Goal: Check status: Check status

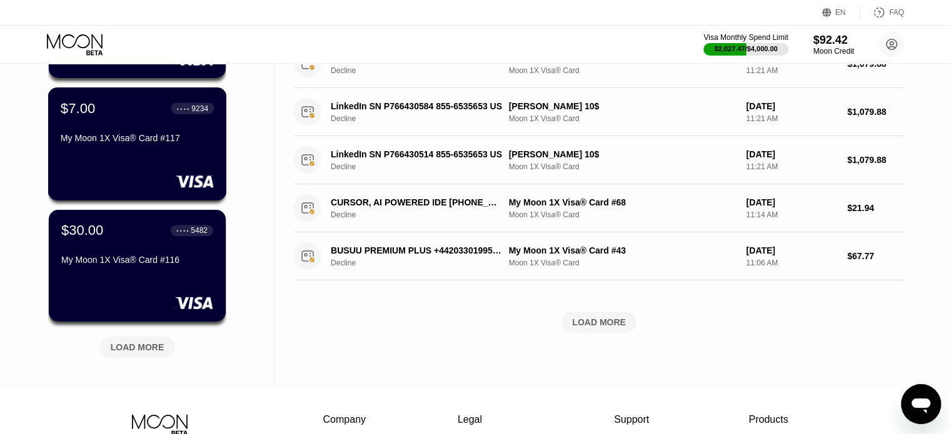
scroll to position [437, 0]
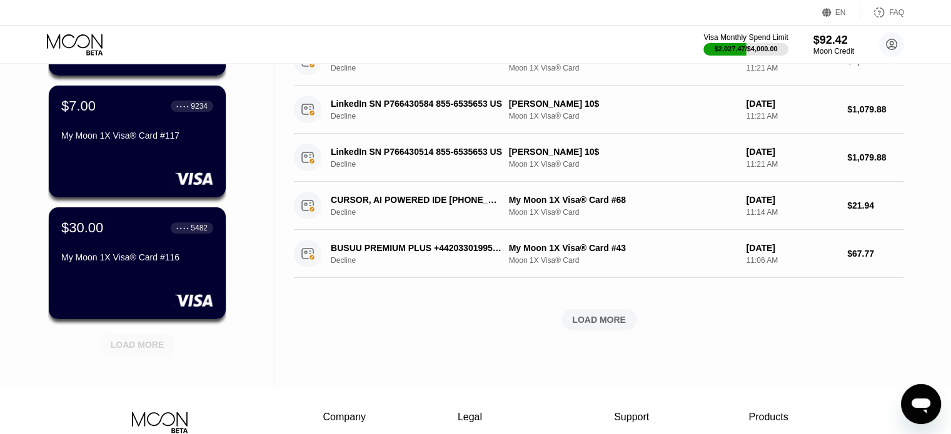
click at [144, 340] on div "LOAD MORE" at bounding box center [138, 344] width 54 height 11
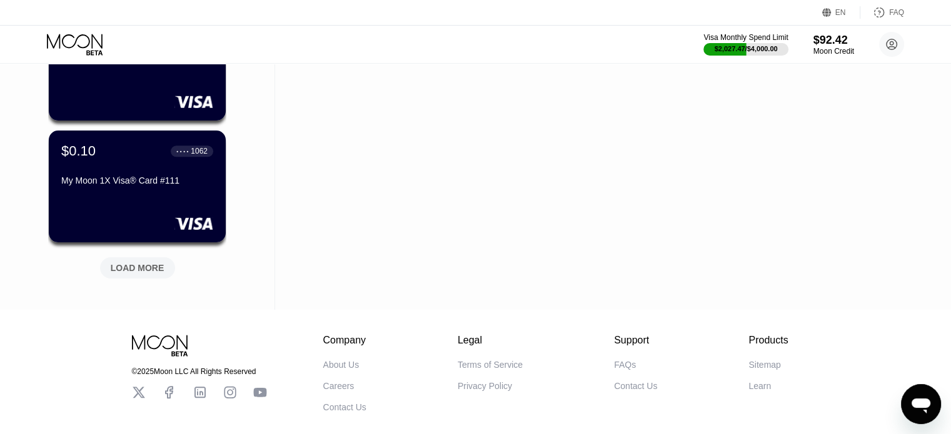
scroll to position [1125, 0]
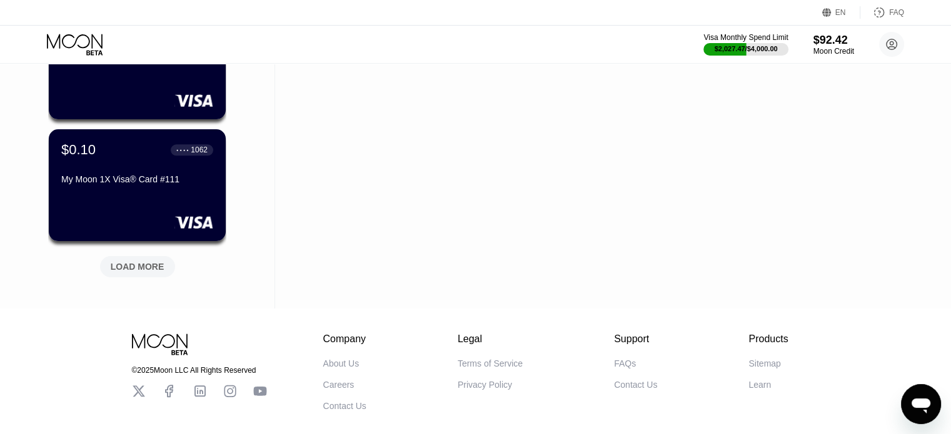
click at [161, 266] on div "LOAD MORE" at bounding box center [138, 266] width 54 height 11
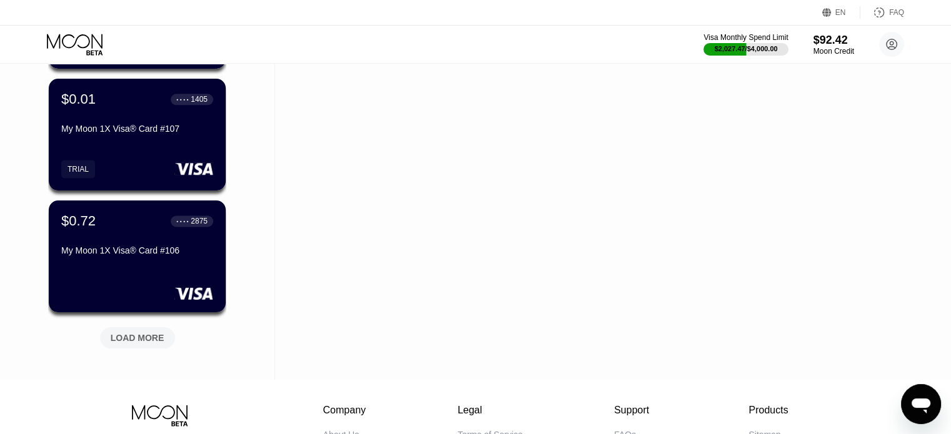
scroll to position [1750, 0]
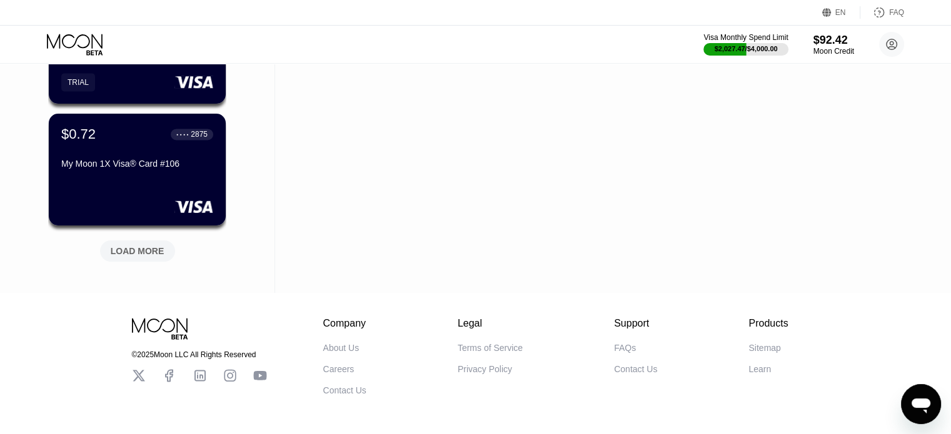
click at [116, 254] on div "LOAD MORE" at bounding box center [138, 251] width 54 height 11
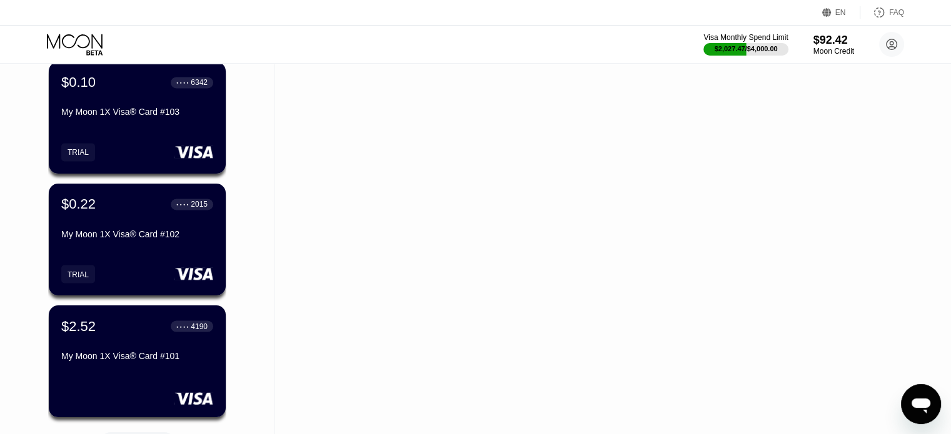
scroll to position [2375, 0]
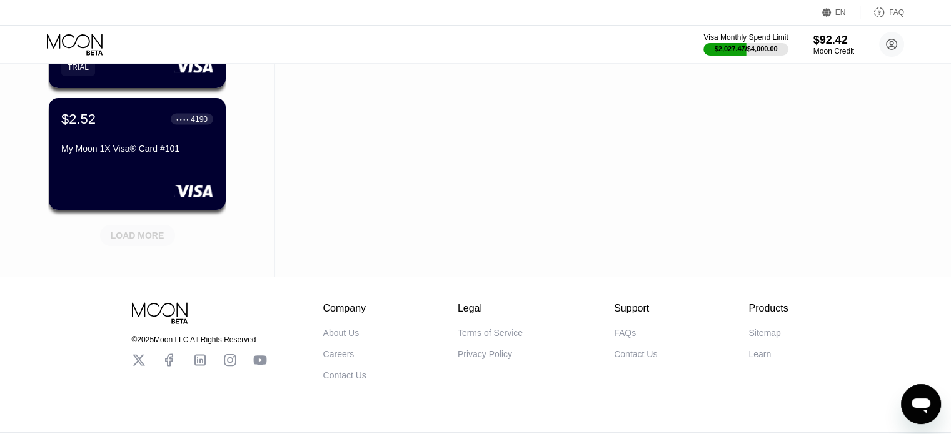
click at [132, 234] on div "LOAD MORE" at bounding box center [138, 235] width 54 height 11
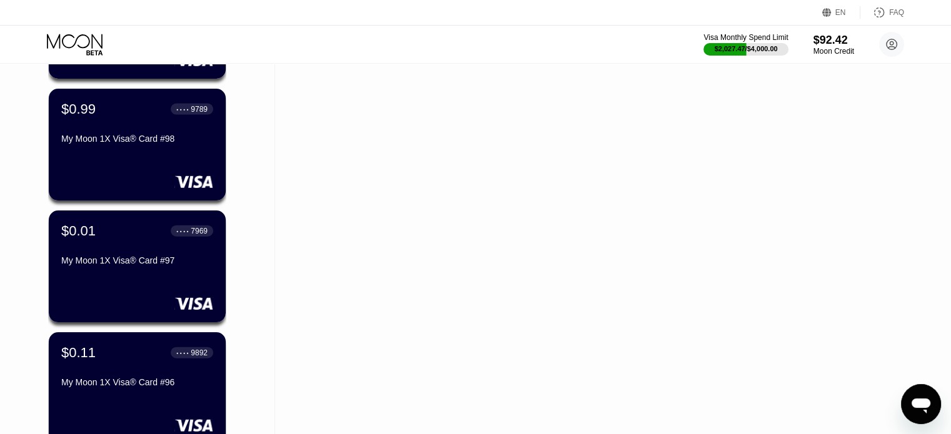
scroll to position [3000, 0]
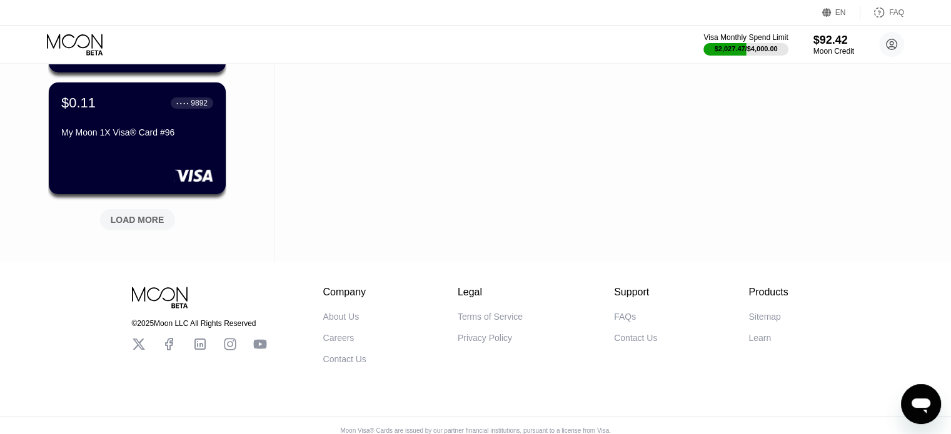
click at [130, 229] on div "LOAD MORE" at bounding box center [137, 219] width 75 height 21
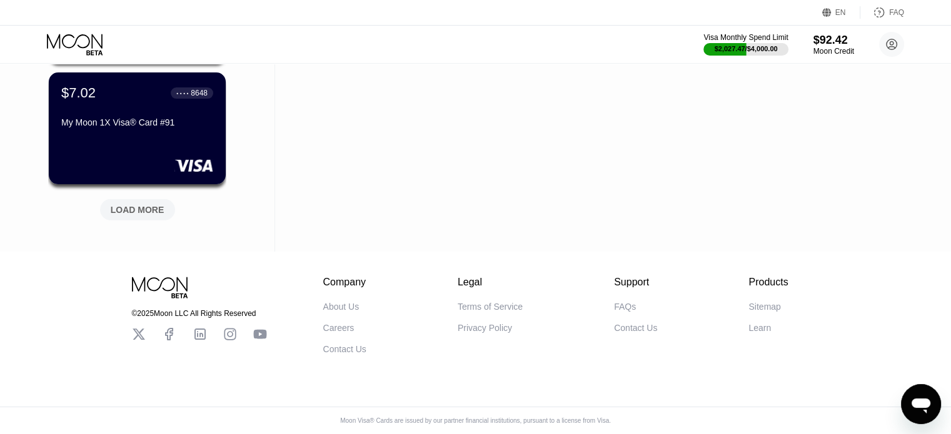
scroll to position [3627, 0]
click at [149, 204] on div "LOAD MORE" at bounding box center [138, 209] width 54 height 11
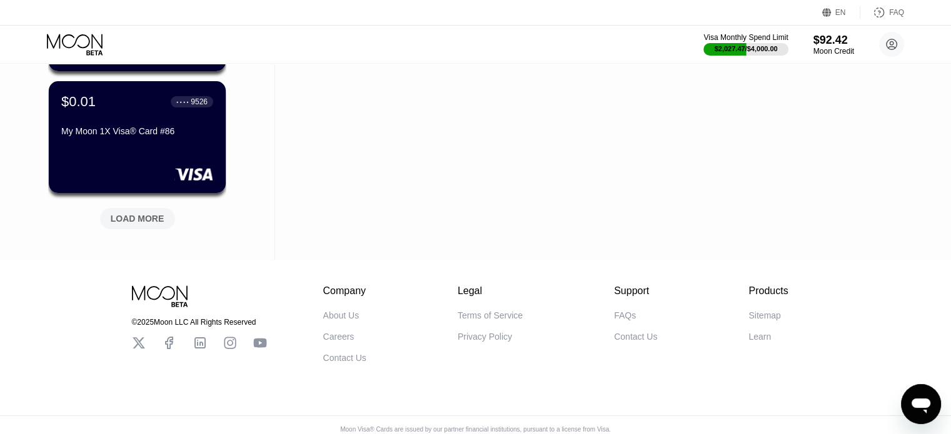
scroll to position [4237, 0]
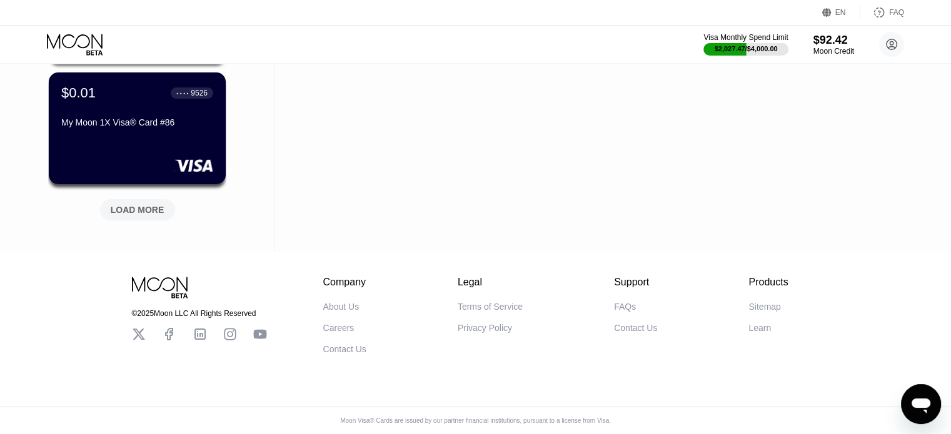
click at [149, 204] on div "LOAD MORE" at bounding box center [138, 209] width 54 height 11
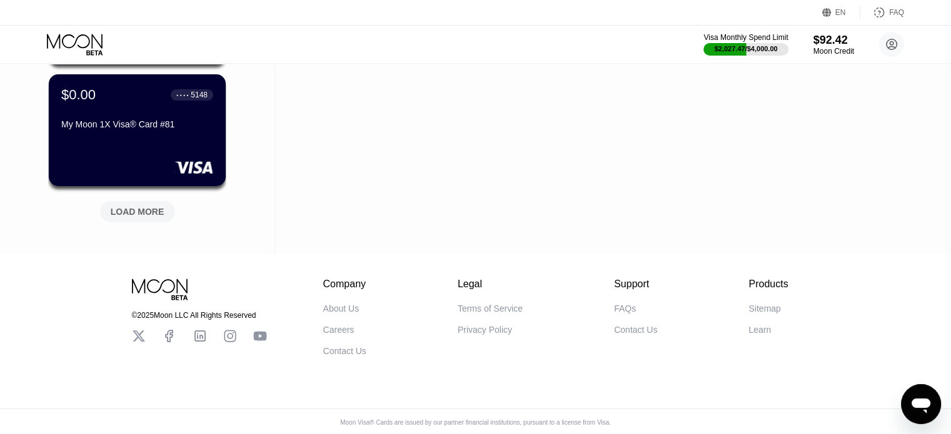
scroll to position [4847, 0]
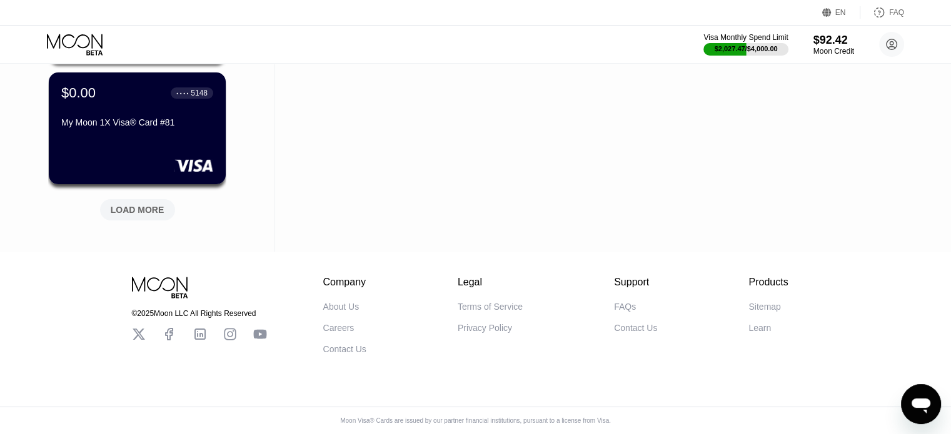
click at [149, 204] on div "LOAD MORE" at bounding box center [138, 209] width 54 height 11
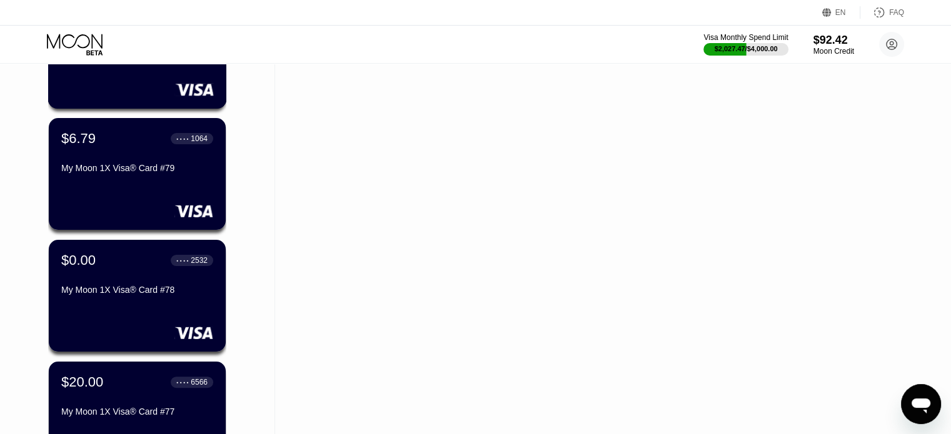
scroll to position [5034, 0]
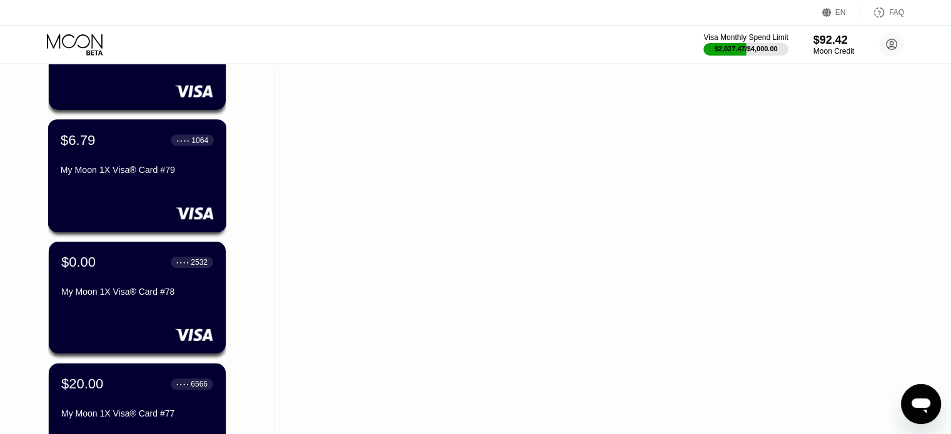
click at [101, 180] on div "My Moon 1X Visa® Card #79" at bounding box center [137, 172] width 153 height 15
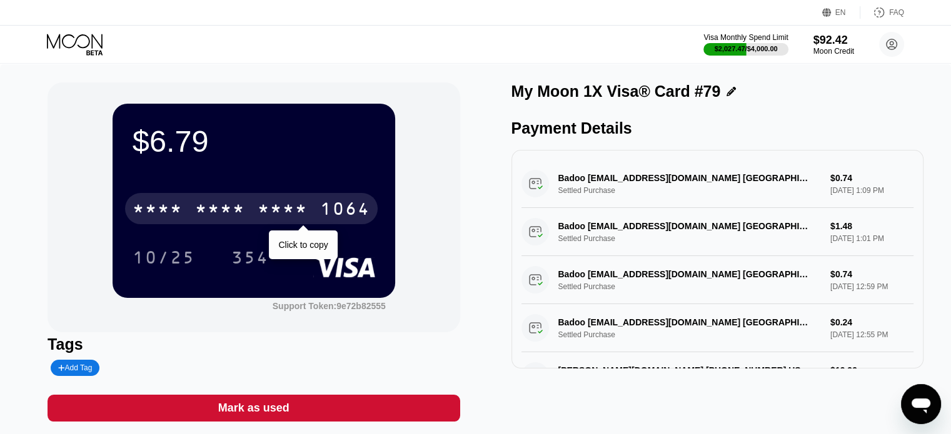
click at [286, 209] on div "* * * *" at bounding box center [282, 211] width 50 height 20
click at [282, 211] on div "2217" at bounding box center [282, 211] width 50 height 20
click at [320, 221] on div "1064" at bounding box center [345, 211] width 50 height 20
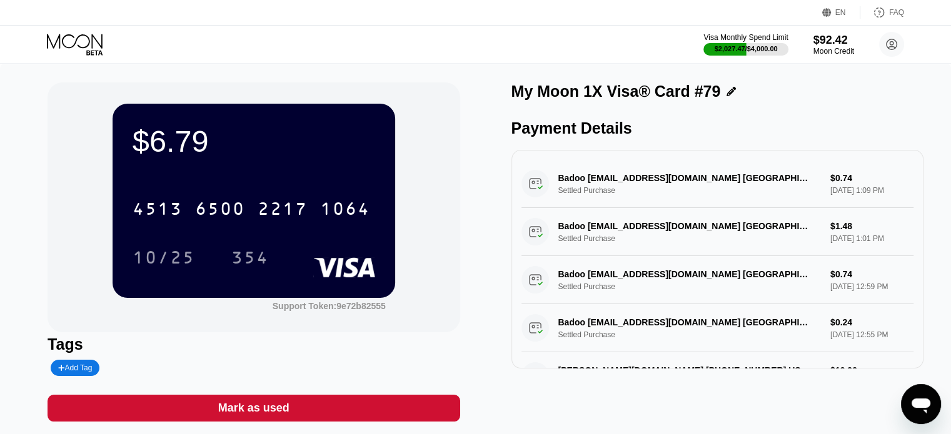
click at [87, 47] on icon at bounding box center [76, 45] width 58 height 22
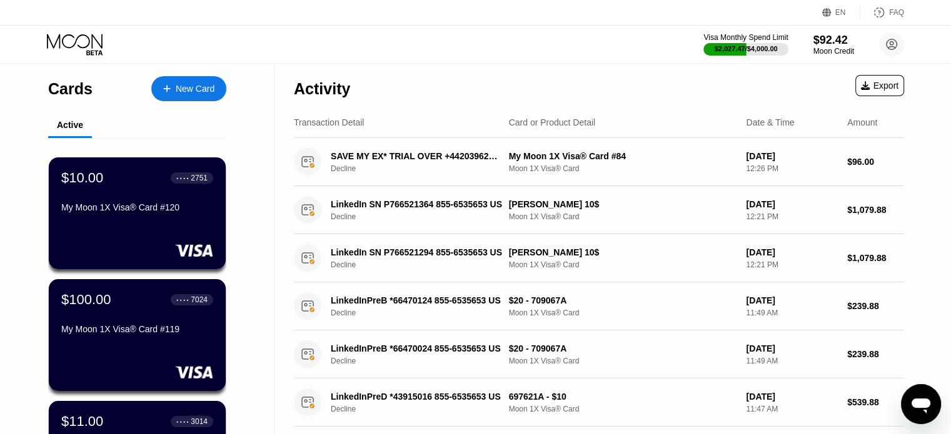
click at [82, 30] on div "Visa Monthly Spend Limit $2,027.47 / $4,000.00 $92.42 Moon Credit [PERSON_NAME]…" at bounding box center [475, 44] width 951 height 37
click at [87, 40] on icon at bounding box center [76, 45] width 58 height 22
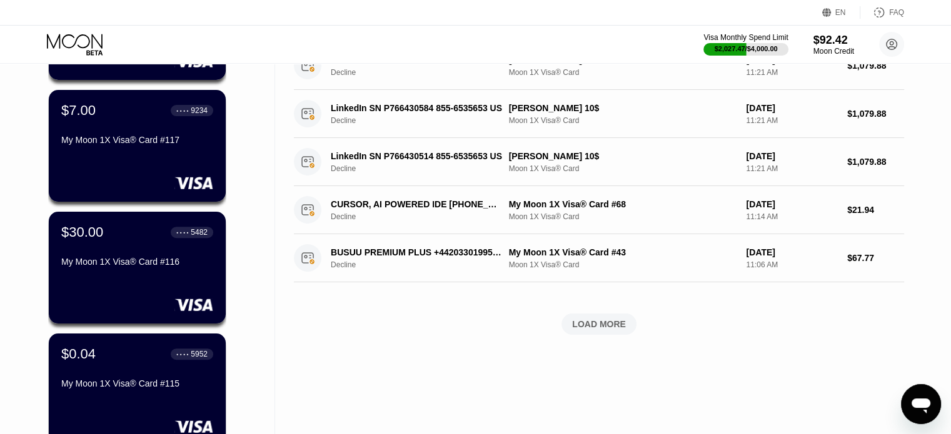
scroll to position [437, 0]
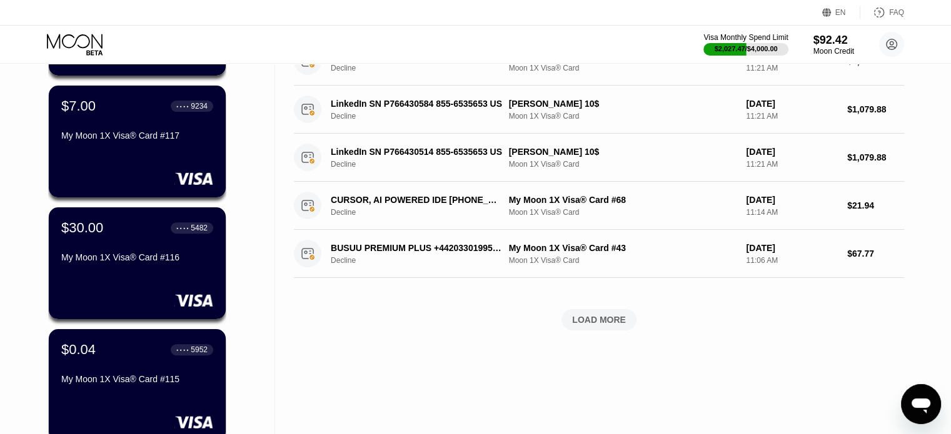
click at [231, 11] on div "EN Language Select an item Save FAQ" at bounding box center [475, 13] width 951 height 26
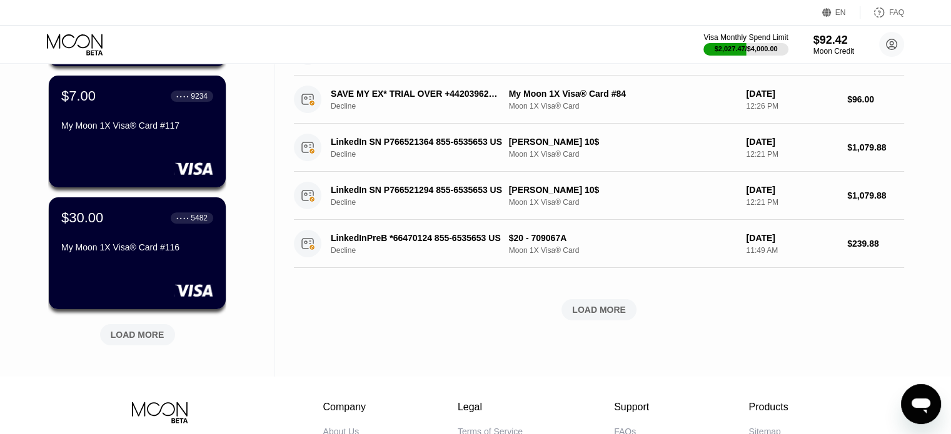
scroll to position [500, 0]
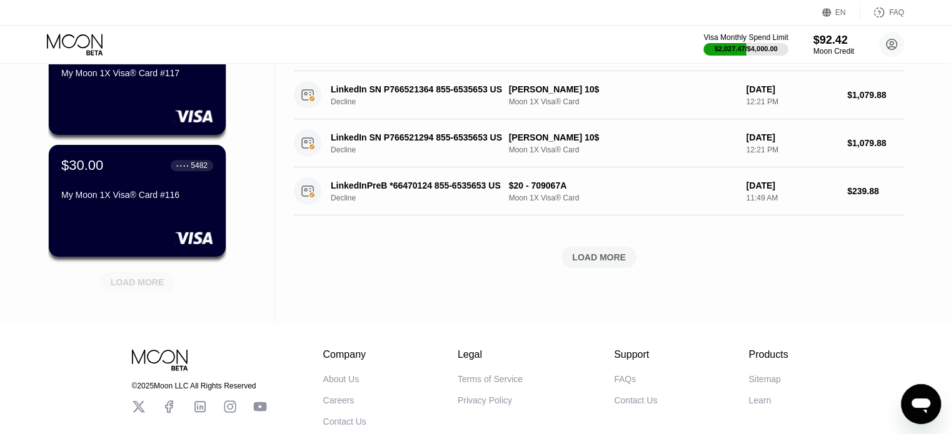
click at [132, 282] on div "LOAD MORE" at bounding box center [138, 282] width 54 height 11
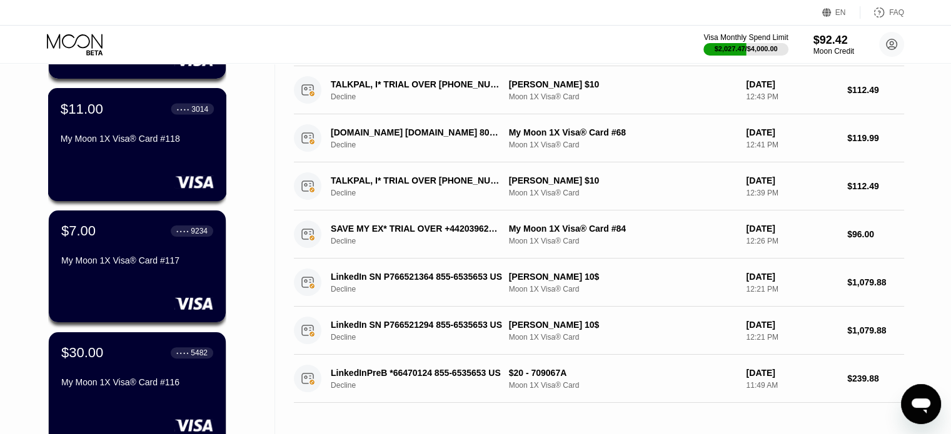
scroll to position [125, 0]
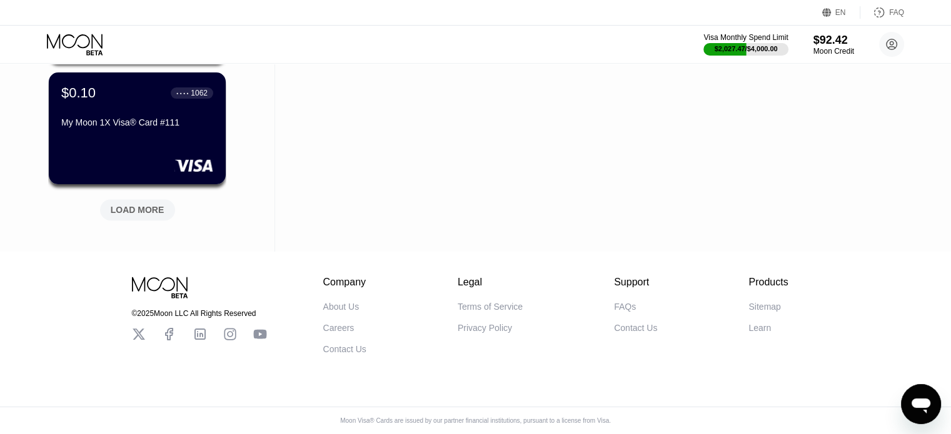
click at [134, 199] on div "LOAD MORE" at bounding box center [137, 209] width 75 height 21
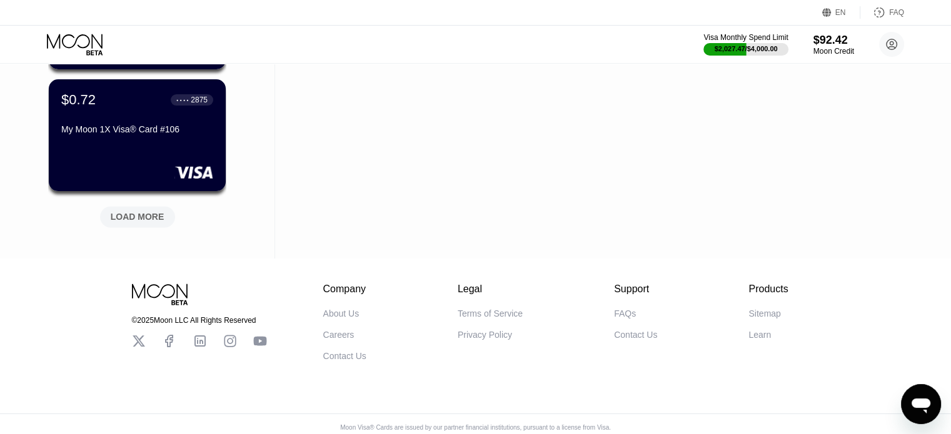
scroll to position [1800, 0]
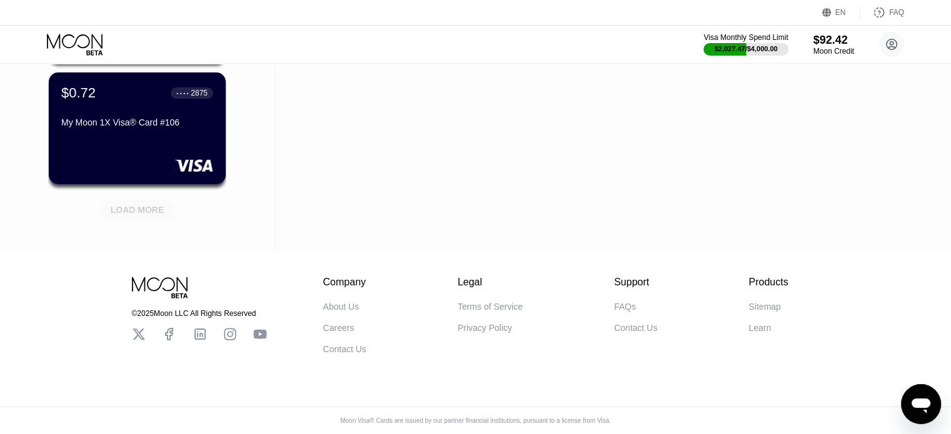
click at [127, 207] on div "LOAD MORE" at bounding box center [138, 209] width 54 height 11
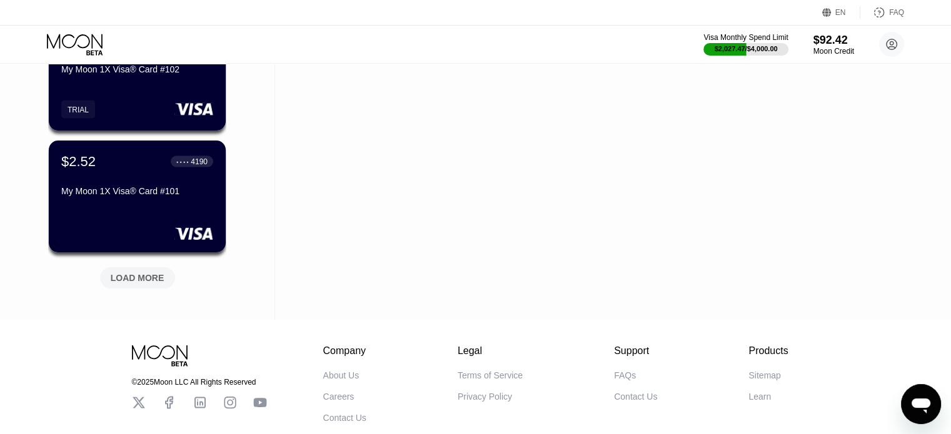
scroll to position [2362, 0]
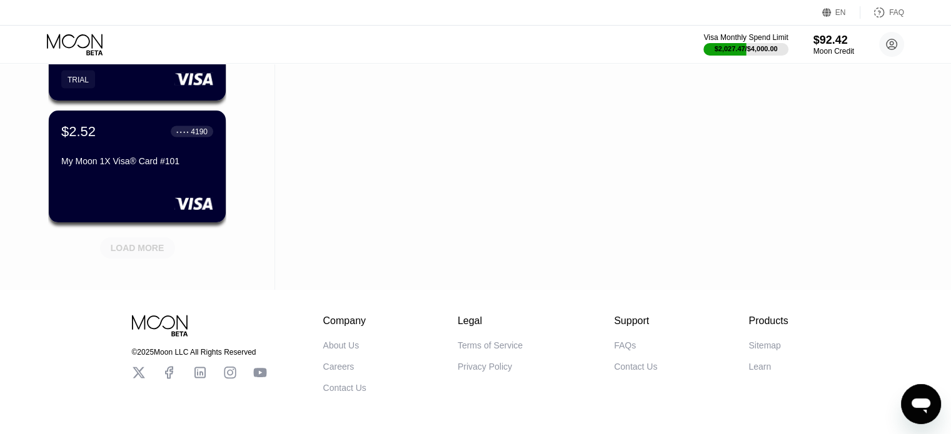
click at [126, 246] on div "LOAD MORE" at bounding box center [138, 247] width 54 height 11
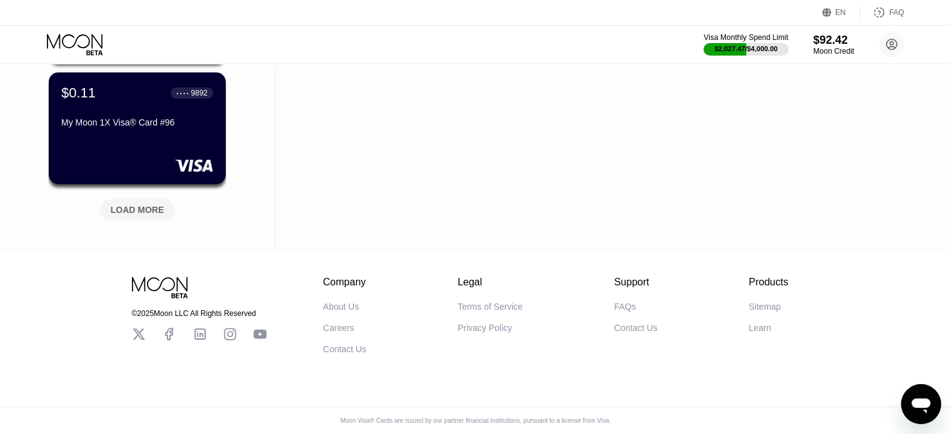
scroll to position [3019, 0]
click at [130, 204] on div "LOAD MORE" at bounding box center [138, 209] width 54 height 11
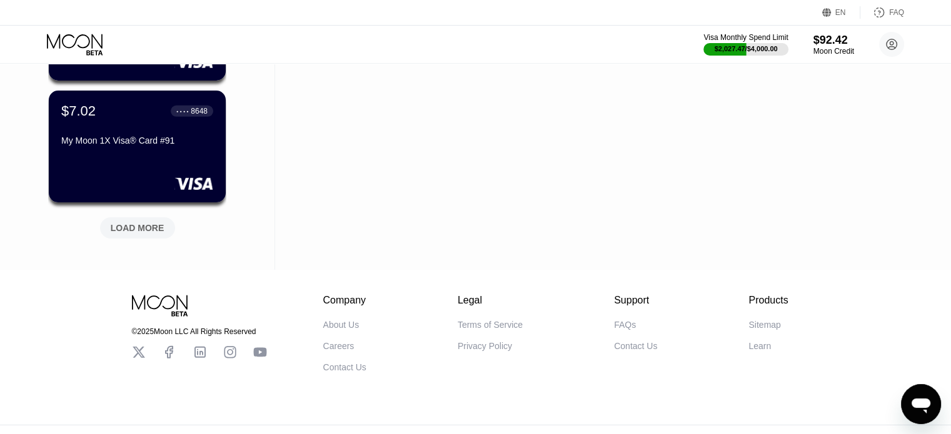
scroll to position [3627, 0]
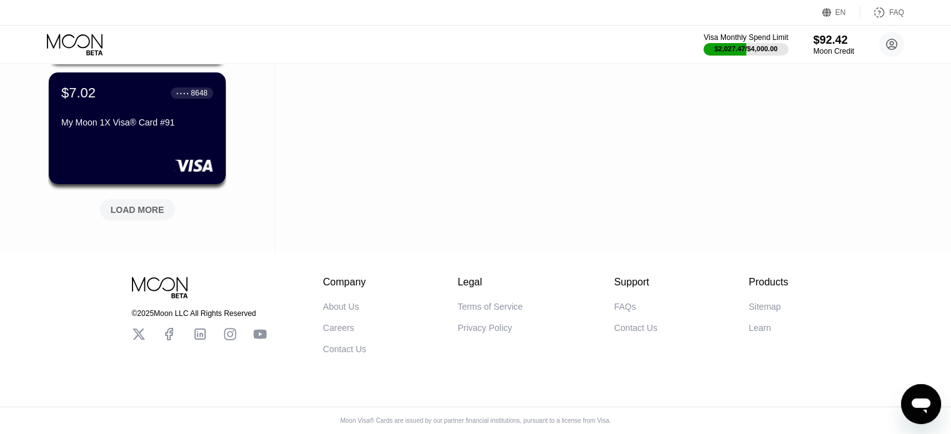
drag, startPoint x: 0, startPoint y: 215, endPoint x: 122, endPoint y: 207, distance: 122.8
click at [120, 204] on div "LOAD MORE" at bounding box center [138, 209] width 54 height 11
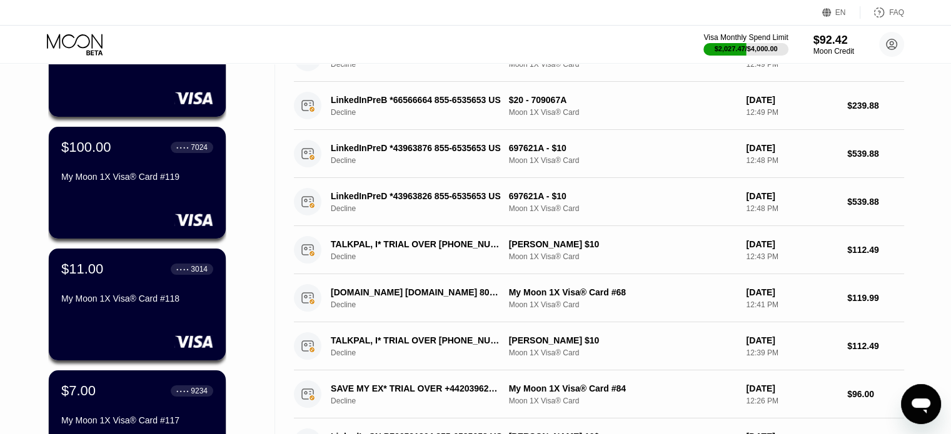
scroll to position [0, 0]
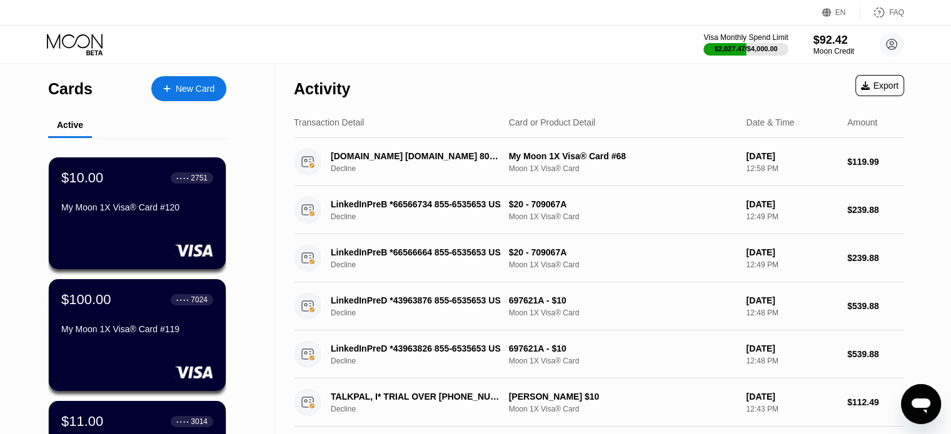
click at [155, 54] on div "Visa Monthly Spend Limit $2,027.47 / $4,000.00 $92.42 Moon Credit [PERSON_NAME]…" at bounding box center [475, 44] width 951 height 37
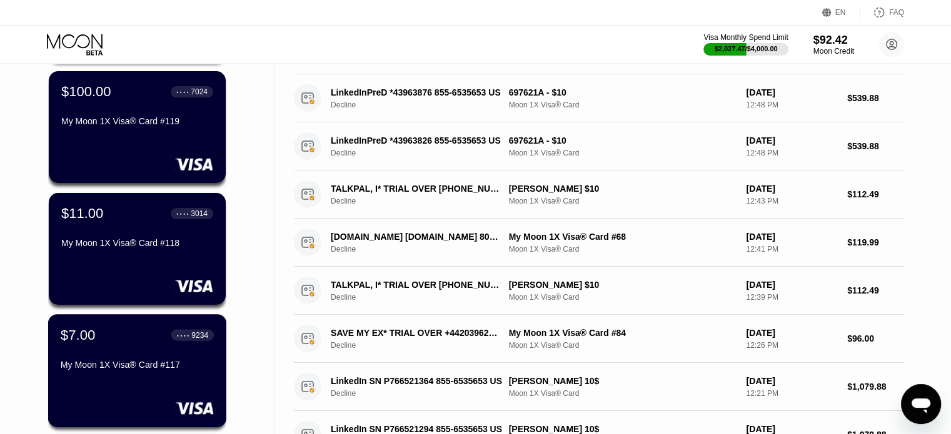
scroll to position [375, 0]
